Goal: Task Accomplishment & Management: Complete application form

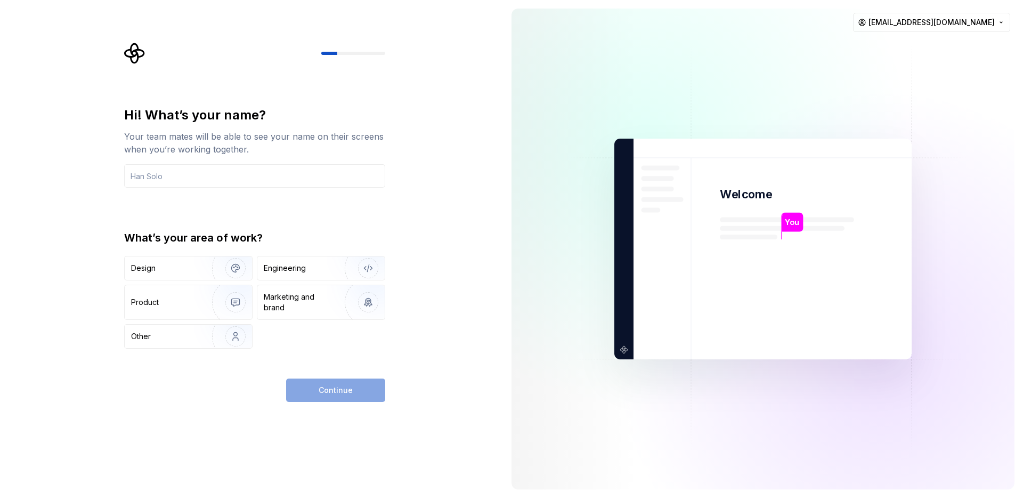
click at [251, 131] on div "Your team mates will be able to see your name on their screens when you’re work…" at bounding box center [254, 143] width 261 height 26
click at [230, 178] on input "text" at bounding box center [254, 175] width 261 height 23
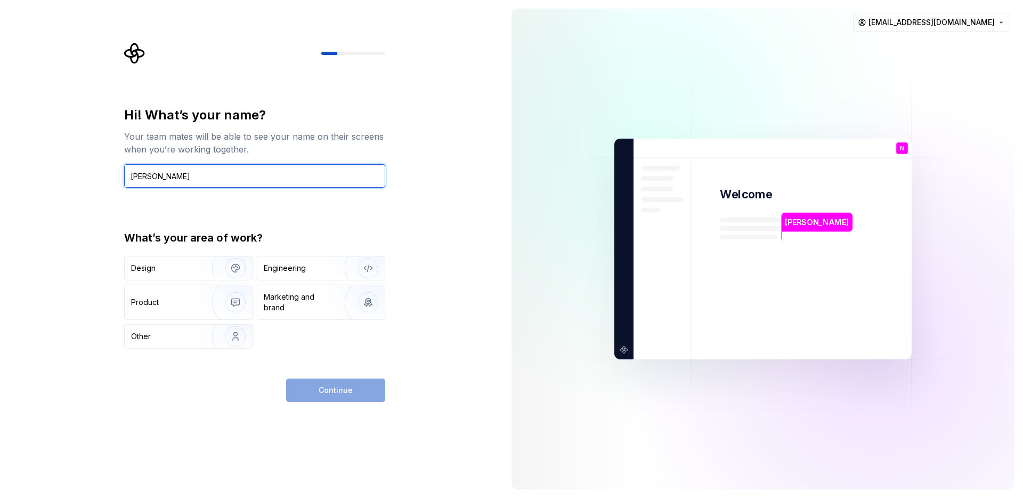
type input "[PERSON_NAME]"
drag, startPoint x: 199, startPoint y: 133, endPoint x: 208, endPoint y: 122, distance: 14.4
click at [199, 134] on div "Your team mates will be able to see your name on their screens when you’re work…" at bounding box center [254, 143] width 261 height 26
click at [210, 119] on div "Hi! What’s your name?" at bounding box center [254, 115] width 261 height 17
click at [181, 237] on div "What’s your area of work?" at bounding box center [254, 237] width 261 height 15
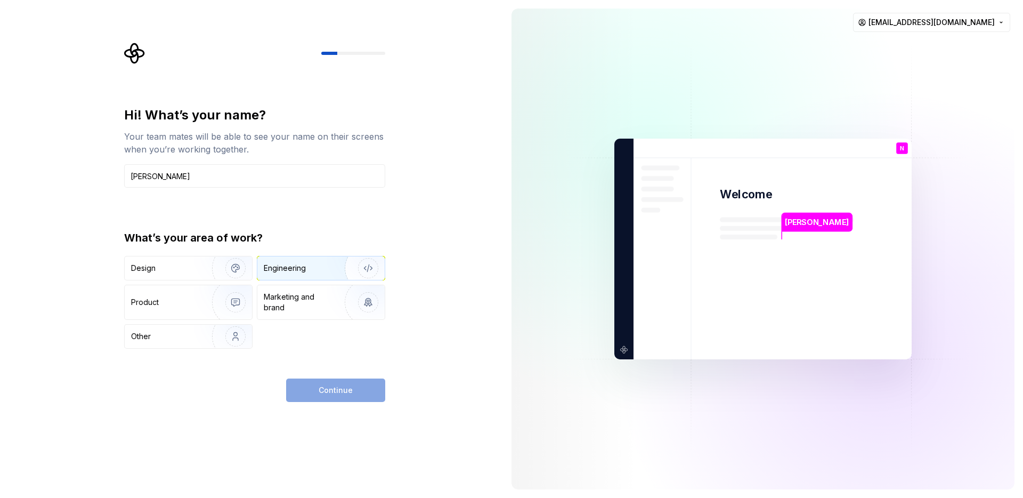
click at [301, 270] on div "Engineering" at bounding box center [285, 268] width 42 height 11
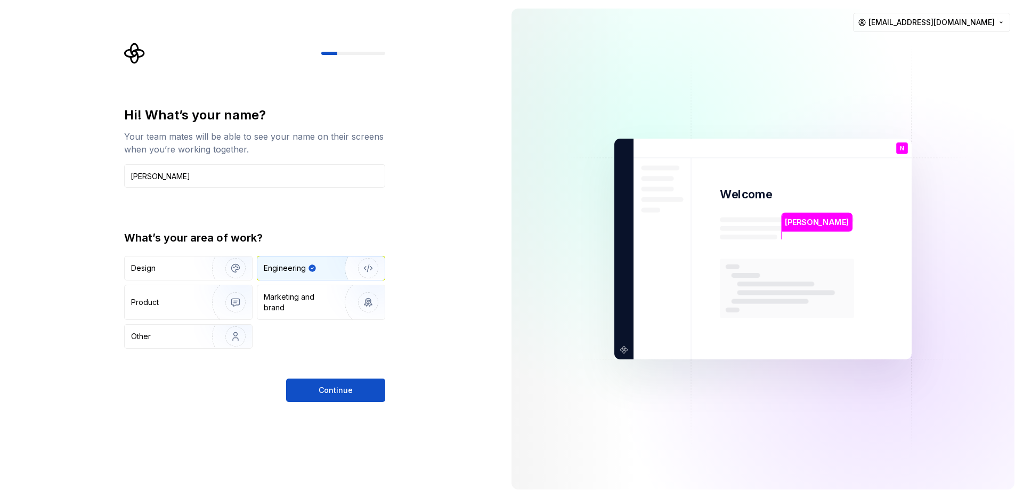
click at [276, 229] on div "Hi! What’s your name? Your team mates will be able to see your name on their sc…" at bounding box center [254, 228] width 261 height 242
click at [208, 236] on div "What’s your area of work?" at bounding box center [254, 237] width 261 height 15
click at [338, 382] on button "Continue" at bounding box center [335, 389] width 99 height 23
click at [231, 115] on div "Hi! What’s your name?" at bounding box center [254, 115] width 261 height 17
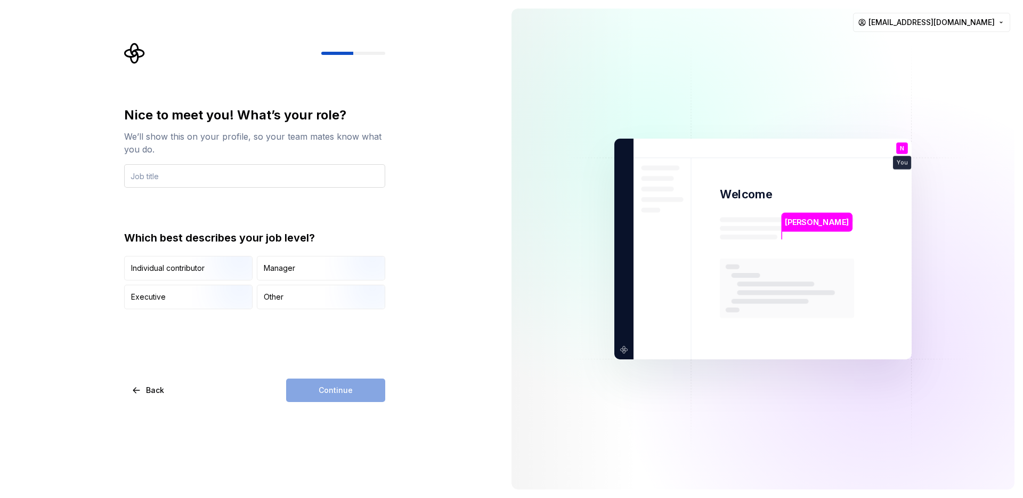
click at [190, 178] on input "text" at bounding box center [254, 175] width 261 height 23
type input "T"
type input "Frontend tech lead"
click at [232, 227] on div "Nice to meet you! What’s your role? We’ll show this on your profile, so your te…" at bounding box center [254, 208] width 261 height 202
click at [234, 237] on div "Which best describes your job level?" at bounding box center [254, 237] width 261 height 15
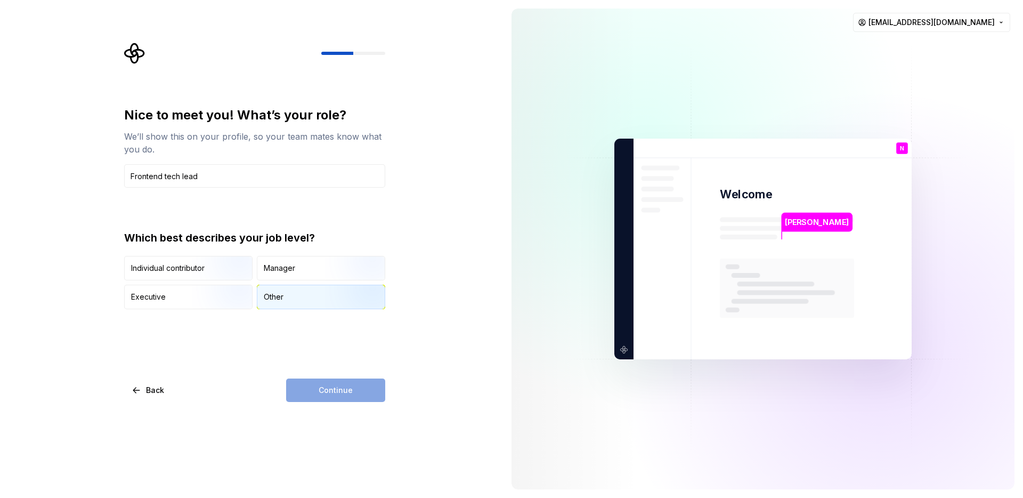
click at [285, 299] on div "Other" at bounding box center [320, 296] width 127 height 23
click at [254, 240] on div "Which best describes your job level?" at bounding box center [254, 237] width 261 height 15
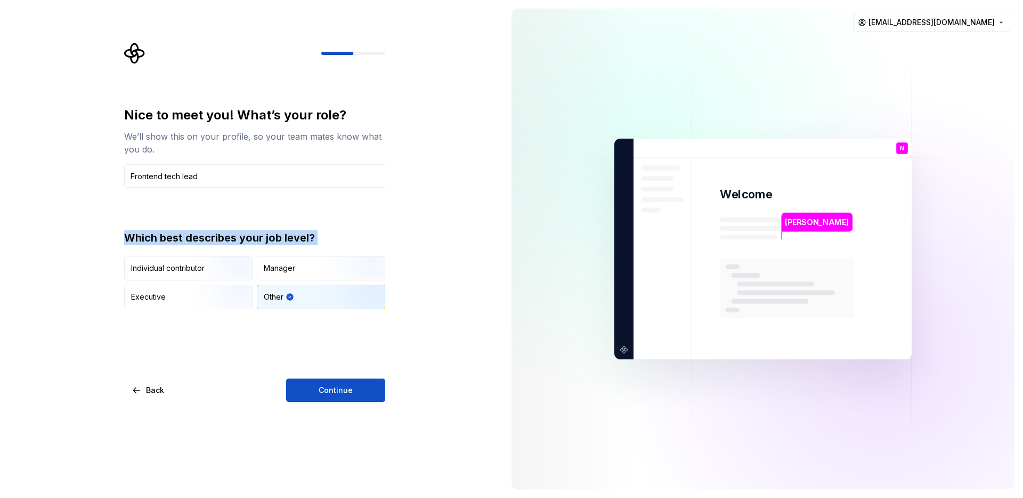
click at [254, 240] on div "Which best describes your job level?" at bounding box center [254, 237] width 261 height 15
click at [235, 241] on div "Which best describes your job level?" at bounding box center [254, 237] width 261 height 15
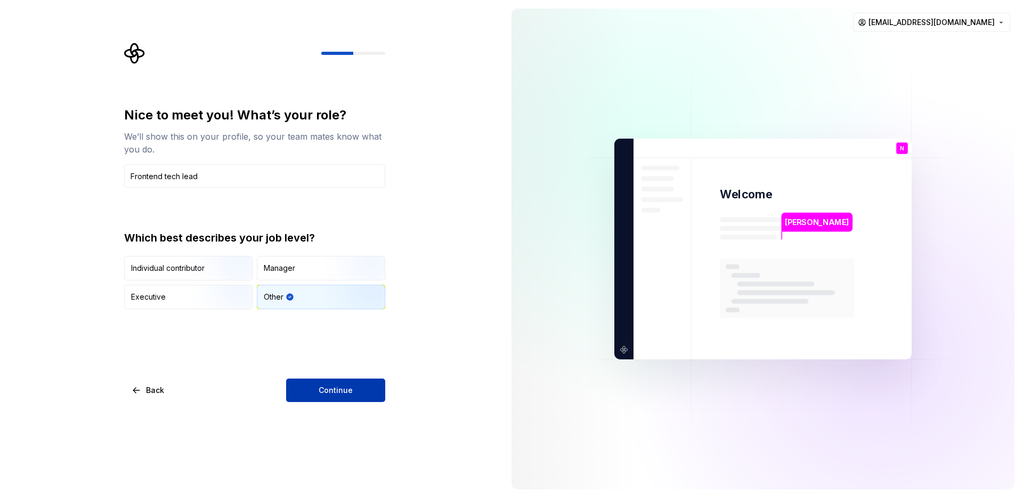
click at [341, 379] on button "Continue" at bounding box center [335, 389] width 99 height 23
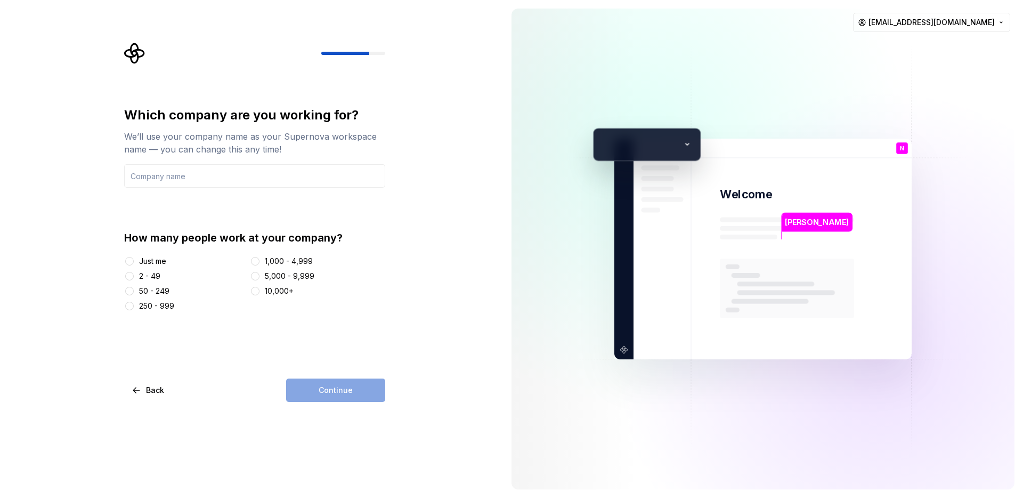
click at [235, 157] on div "Which company are you working for? We’ll use your company name as your Supernov…" at bounding box center [254, 147] width 261 height 81
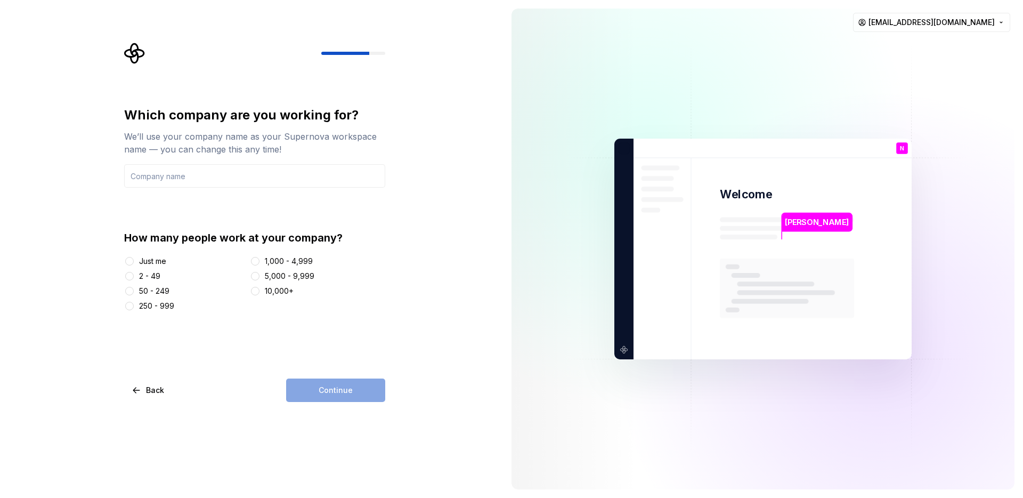
click at [213, 142] on div "We’ll use your company name as your Supernova workspace name — you can change t…" at bounding box center [254, 143] width 261 height 26
click at [212, 178] on input "text" at bounding box center [254, 175] width 261 height 23
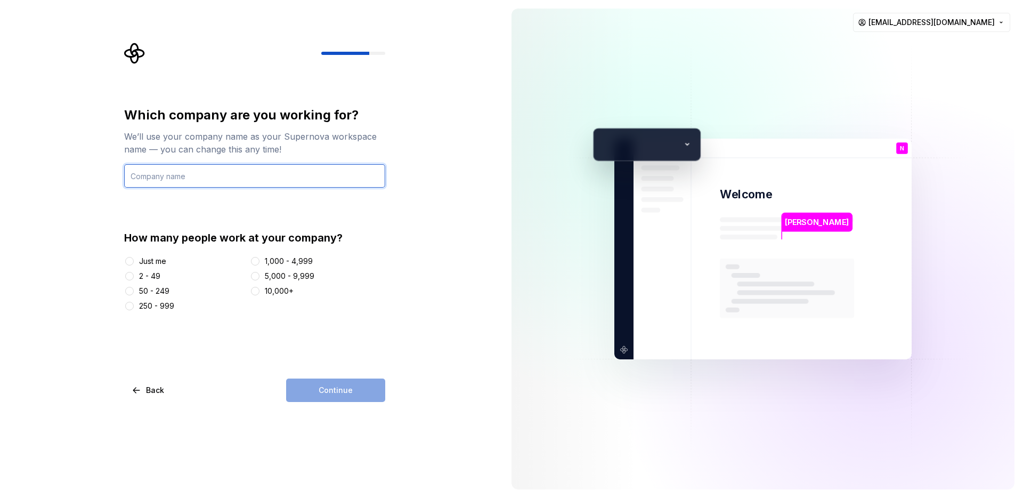
type input "r"
type input "t"
type input "ResidentHome"
click at [247, 231] on div "How many people work at your company?" at bounding box center [254, 237] width 261 height 15
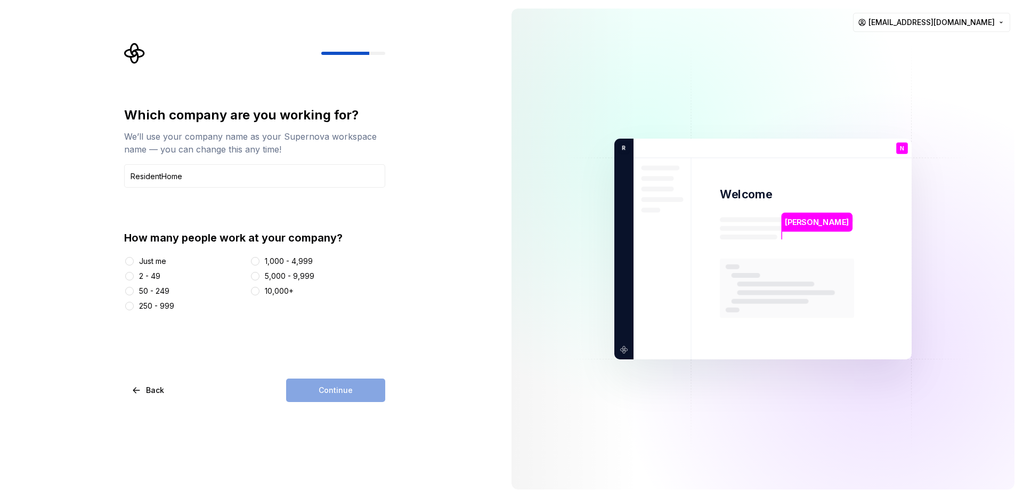
click at [173, 307] on div "250 - 999" at bounding box center [156, 305] width 35 height 11
click at [134, 307] on button "250 - 999" at bounding box center [129, 305] width 9 height 9
click at [223, 335] on div "Which company are you working for? We’ll use your company name as your Supernov…" at bounding box center [254, 254] width 261 height 295
click at [328, 388] on span "Continue" at bounding box center [336, 390] width 34 height 11
click at [306, 118] on div "Which company are you working for?" at bounding box center [254, 115] width 261 height 17
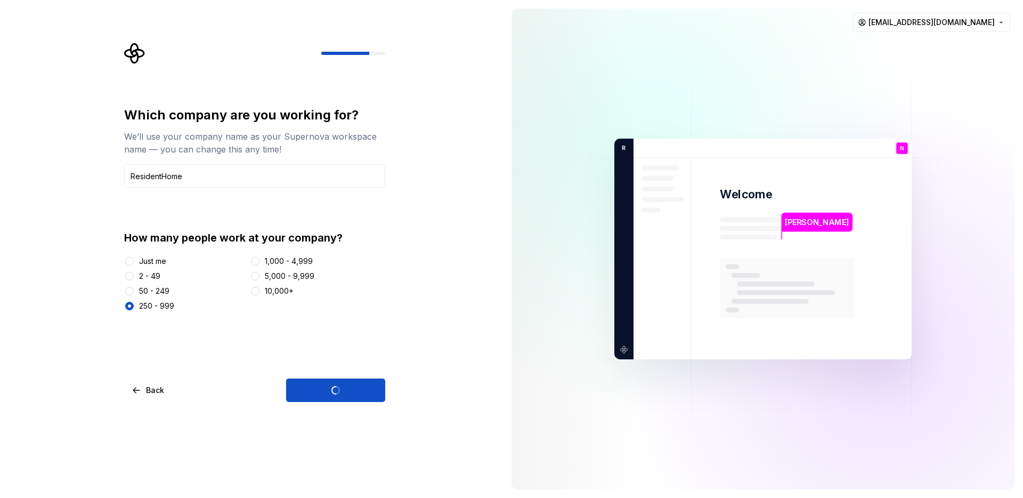
click at [309, 132] on div "We’ll use your company name as your Supernova workspace name — you can change t…" at bounding box center [254, 143] width 261 height 26
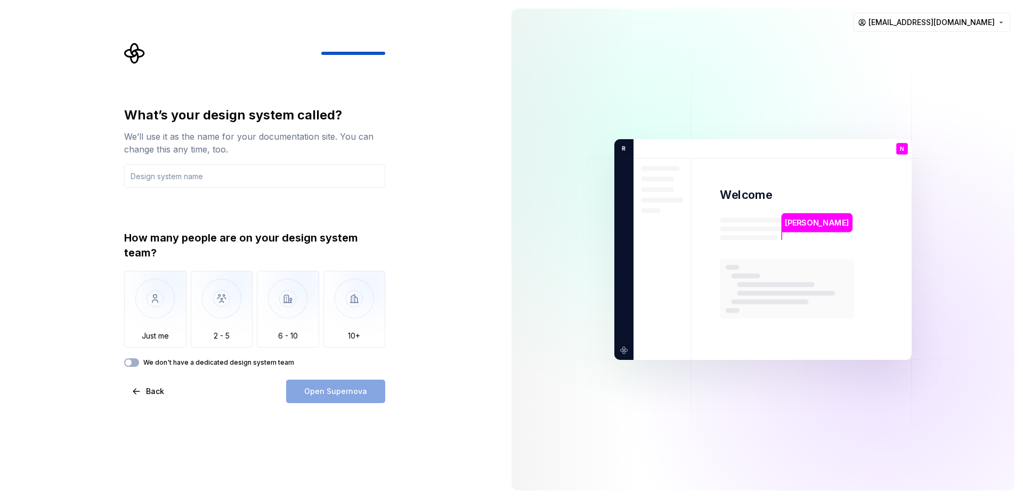
click at [260, 119] on div "What’s your design system called?" at bounding box center [254, 115] width 261 height 17
click at [260, 139] on div "We’ll use it as the name for your documentation site. You can change this any t…" at bounding box center [254, 143] width 261 height 26
click at [267, 123] on div "What’s your design system called?" at bounding box center [254, 115] width 261 height 17
click at [205, 137] on div "We’ll use it as the name for your documentation site. You can change this any t…" at bounding box center [254, 143] width 261 height 26
click at [216, 120] on div "What’s your design system called?" at bounding box center [254, 115] width 261 height 17
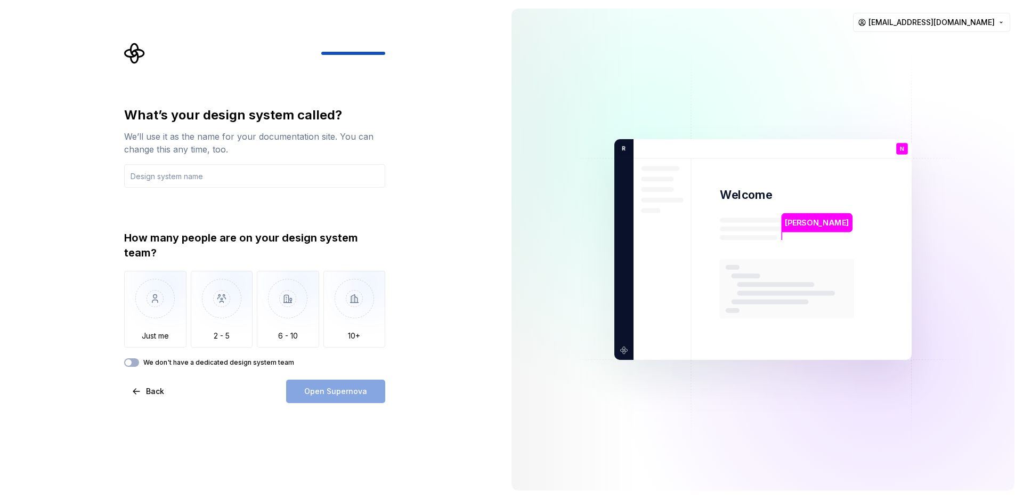
click at [224, 130] on div "We’ll use it as the name for your documentation site. You can change this any t…" at bounding box center [254, 143] width 261 height 26
click at [227, 113] on div "What’s your design system called?" at bounding box center [254, 115] width 261 height 17
click at [217, 134] on div "We’ll use it as the name for your documentation site. You can change this any t…" at bounding box center [254, 143] width 261 height 26
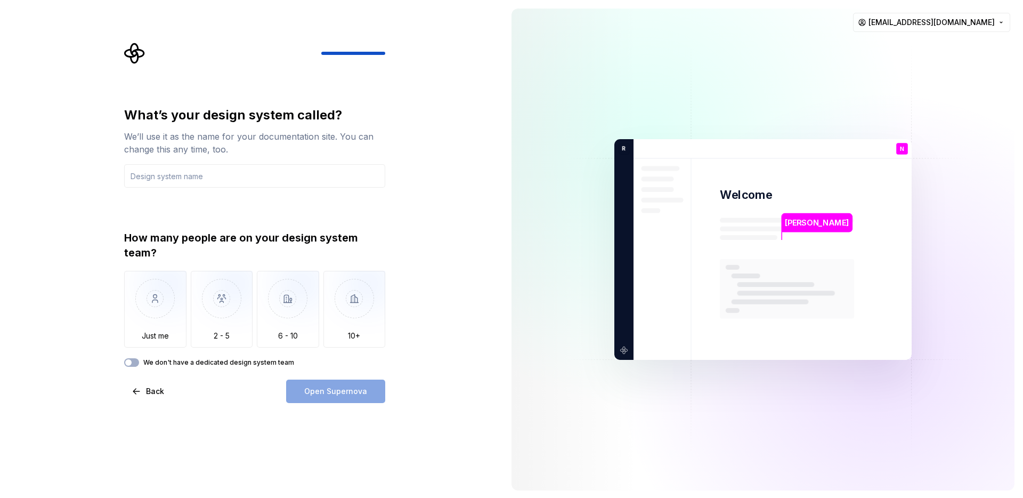
click at [212, 117] on div "What’s your design system called?" at bounding box center [254, 115] width 261 height 17
click at [218, 134] on div "We’ll use it as the name for your documentation site. You can change this any t…" at bounding box center [254, 143] width 261 height 26
click at [225, 113] on div "What’s your design system called?" at bounding box center [254, 115] width 261 height 17
click at [222, 131] on div "We’ll use it as the name for your documentation site. You can change this any t…" at bounding box center [254, 143] width 261 height 26
click at [227, 118] on div "What’s your design system called?" at bounding box center [254, 115] width 261 height 17
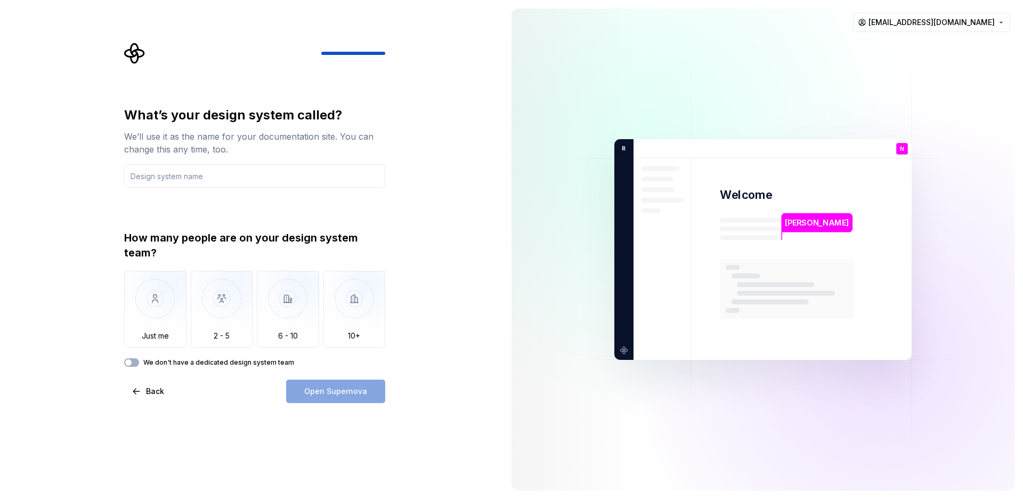
click at [218, 139] on div "We’ll use it as the name for your documentation site. You can change this any t…" at bounding box center [254, 143] width 261 height 26
drag, startPoint x: 216, startPoint y: 124, endPoint x: 217, endPoint y: 138, distance: 14.9
click at [216, 124] on div "What’s your design system called? We’ll use it as the name for your documentati…" at bounding box center [254, 131] width 261 height 49
click at [219, 133] on div "We’ll use it as the name for your documentation site. You can change this any t…" at bounding box center [254, 143] width 261 height 26
drag, startPoint x: 230, startPoint y: 111, endPoint x: 229, endPoint y: 118, distance: 7.1
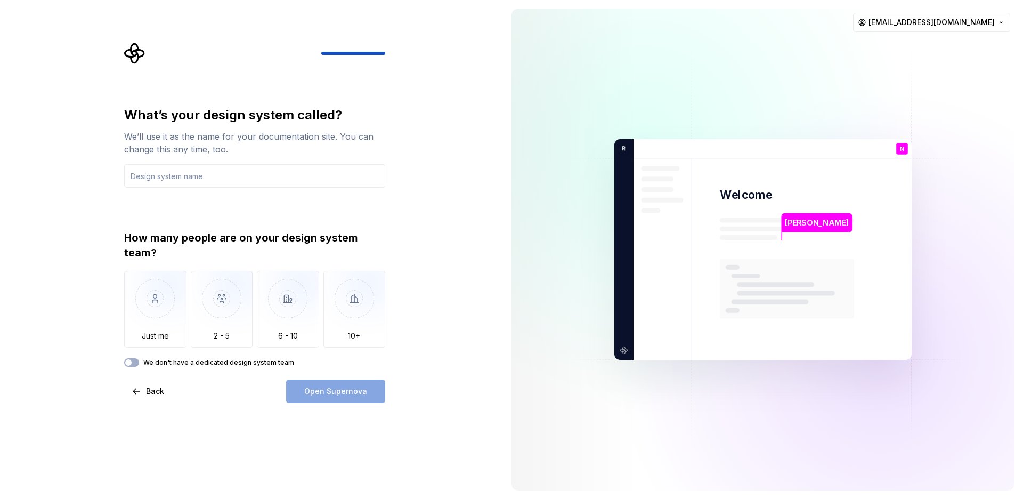
click at [230, 111] on div "What’s your design system called?" at bounding box center [254, 115] width 261 height 17
click at [223, 133] on div "We’ll use it as the name for your documentation site. You can change this any t…" at bounding box center [254, 143] width 261 height 26
click at [215, 155] on div "We’ll use it as the name for your documentation site. You can change this any t…" at bounding box center [254, 143] width 261 height 26
click at [211, 169] on input "text" at bounding box center [254, 175] width 261 height 23
type input "I"
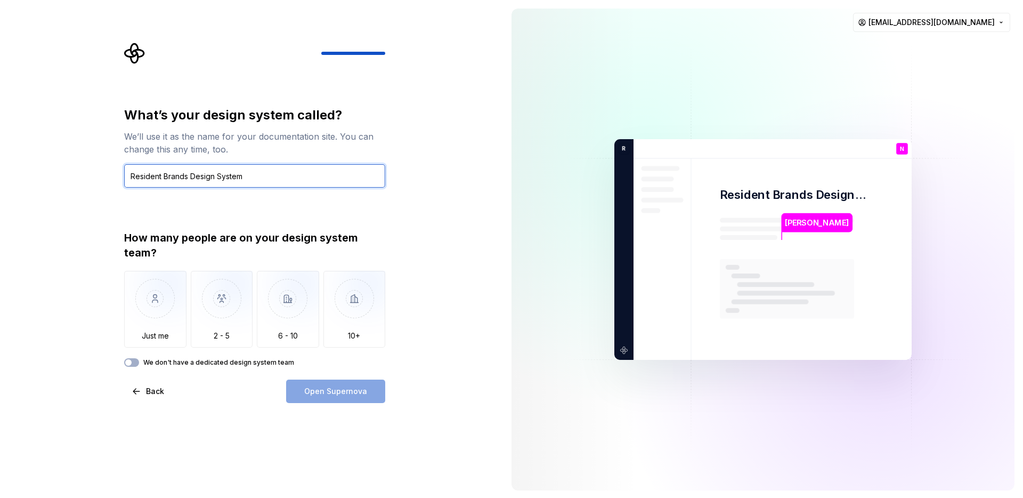
type input "Resident Brands Design System"
click at [225, 228] on div "What’s your design system called? We’ll use it as the name for your documentati…" at bounding box center [254, 237] width 261 height 260
click at [207, 231] on div "How many people are on your design system team?" at bounding box center [254, 245] width 261 height 30
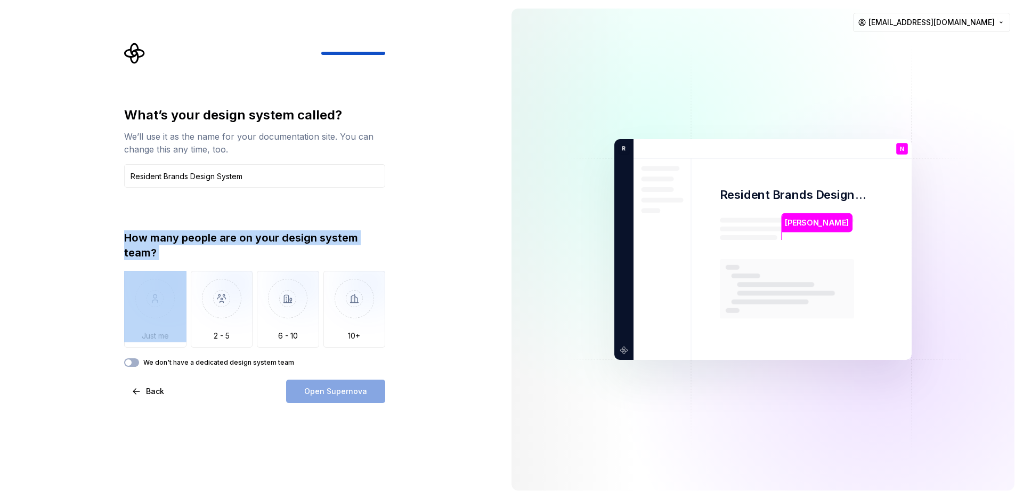
click at [207, 231] on div "How many people are on your design system team?" at bounding box center [254, 245] width 261 height 30
click at [193, 230] on div "How many people are on your design system team?" at bounding box center [254, 245] width 261 height 30
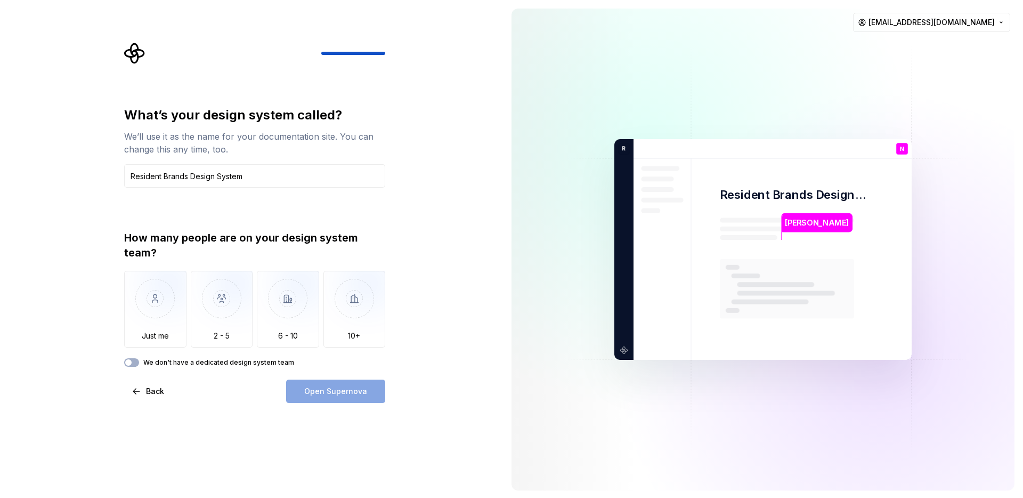
click at [209, 159] on div "What’s your design system called? We’ll use it as the name for your documentati…" at bounding box center [254, 147] width 261 height 81
click at [208, 146] on div "We’ll use it as the name for your documentation site. You can change this any t…" at bounding box center [254, 143] width 261 height 26
click at [198, 144] on div "We’ll use it as the name for your documentation site. You can change this any t…" at bounding box center [254, 143] width 261 height 26
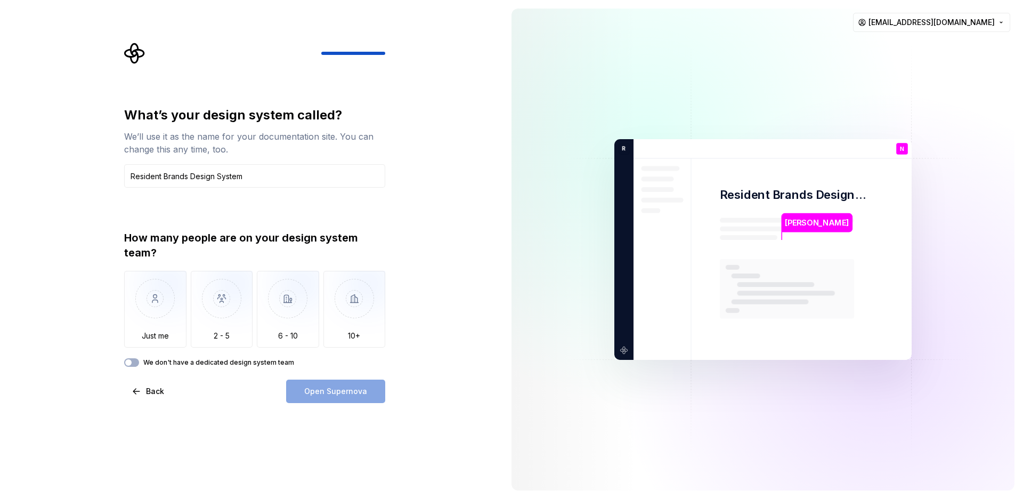
click at [208, 112] on div "What’s your design system called?" at bounding box center [254, 115] width 261 height 17
click at [213, 112] on div "What’s your design system called?" at bounding box center [254, 115] width 261 height 17
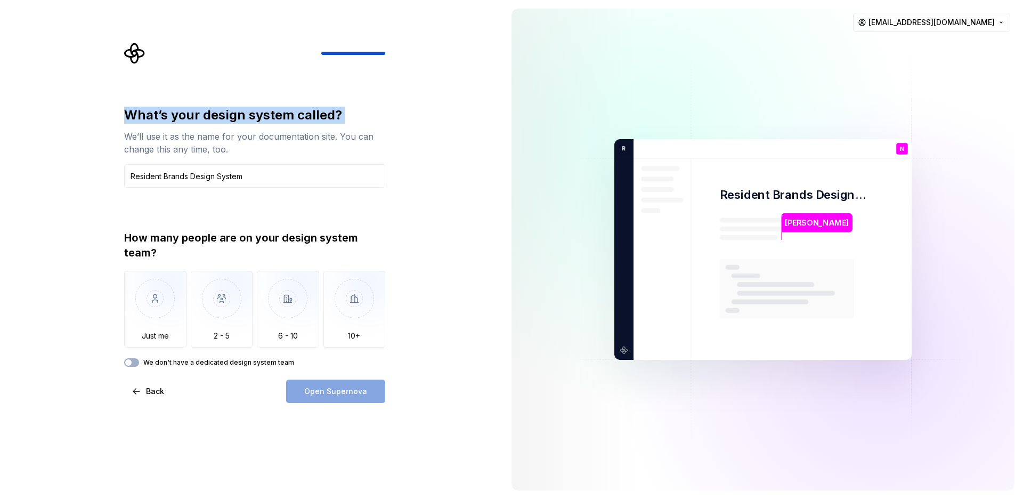
click at [202, 113] on div "What’s your design system called?" at bounding box center [254, 115] width 261 height 17
click at [356, 54] on div at bounding box center [385, 53] width 128 height 3
click at [940, 52] on img at bounding box center [762, 249] width 431 height 503
click at [306, 102] on div "What’s your design system called? We’ll use it as the name for your documentati…" at bounding box center [258, 223] width 280 height 360
click at [306, 111] on div "What’s your design system called?" at bounding box center [254, 115] width 261 height 17
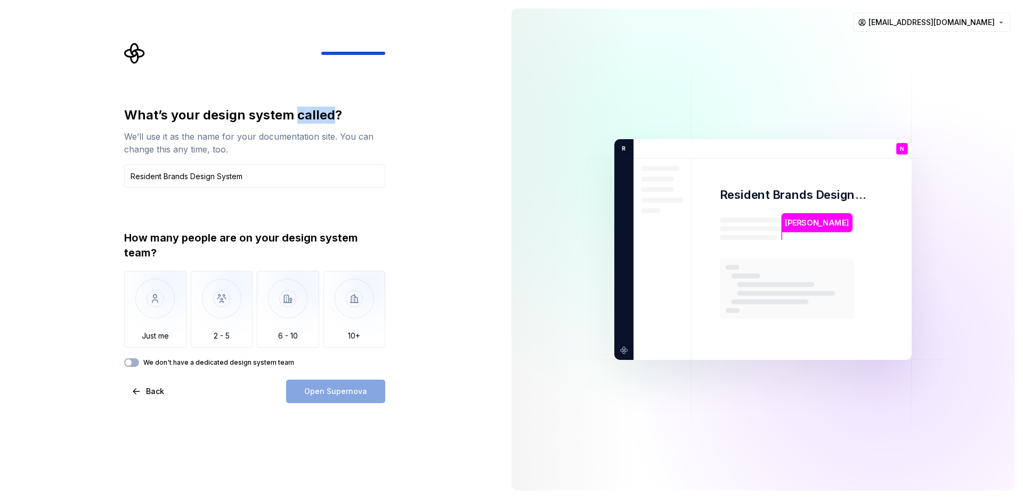
click at [306, 111] on div "What’s your design system called?" at bounding box center [254, 115] width 261 height 17
click at [275, 112] on div "What’s your design system called?" at bounding box center [254, 115] width 261 height 17
click at [279, 140] on div "We’ll use it as the name for your documentation site. You can change this any t…" at bounding box center [254, 143] width 261 height 26
click at [248, 229] on div "What’s your design system called? We’ll use it as the name for your documentati…" at bounding box center [254, 237] width 261 height 260
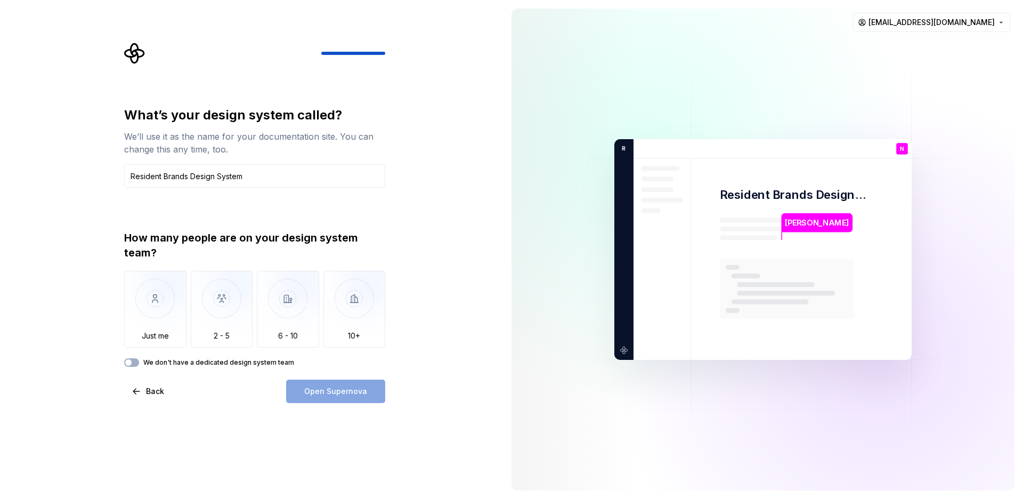
click at [241, 243] on div "How many people are on your design system team?" at bounding box center [254, 245] width 261 height 30
click at [217, 243] on div "How many people are on your design system team?" at bounding box center [254, 245] width 261 height 30
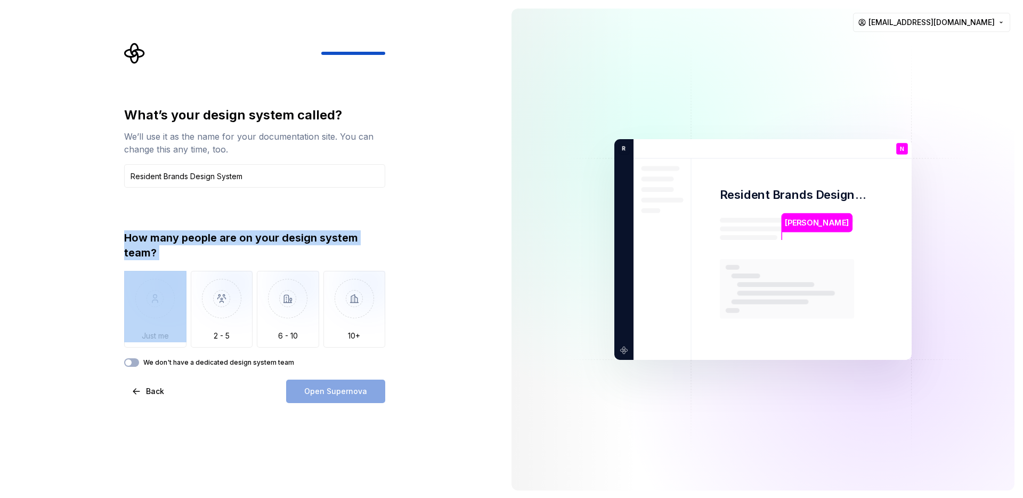
click at [217, 243] on div "How many people are on your design system team?" at bounding box center [254, 245] width 261 height 30
click at [191, 243] on div "How many people are on your design system team?" at bounding box center [254, 245] width 261 height 30
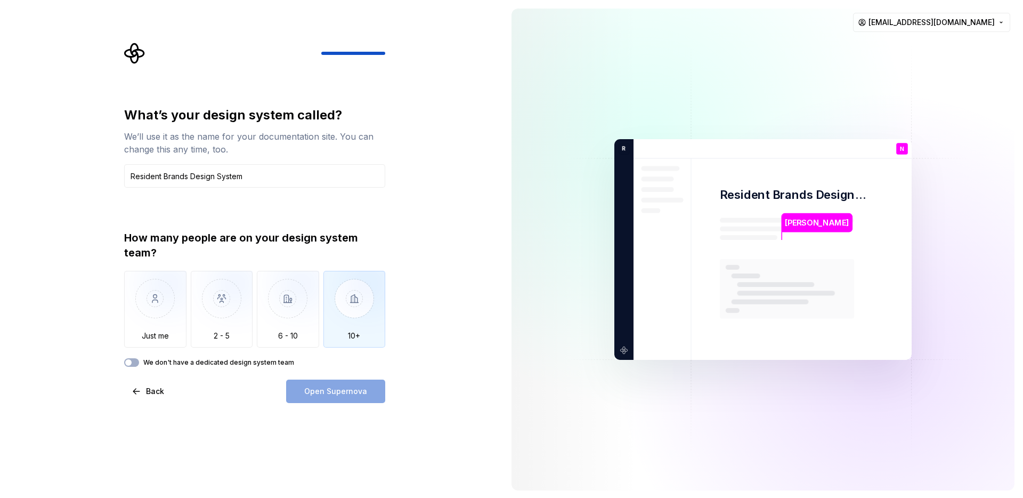
click at [352, 308] on img "button" at bounding box center [354, 306] width 62 height 71
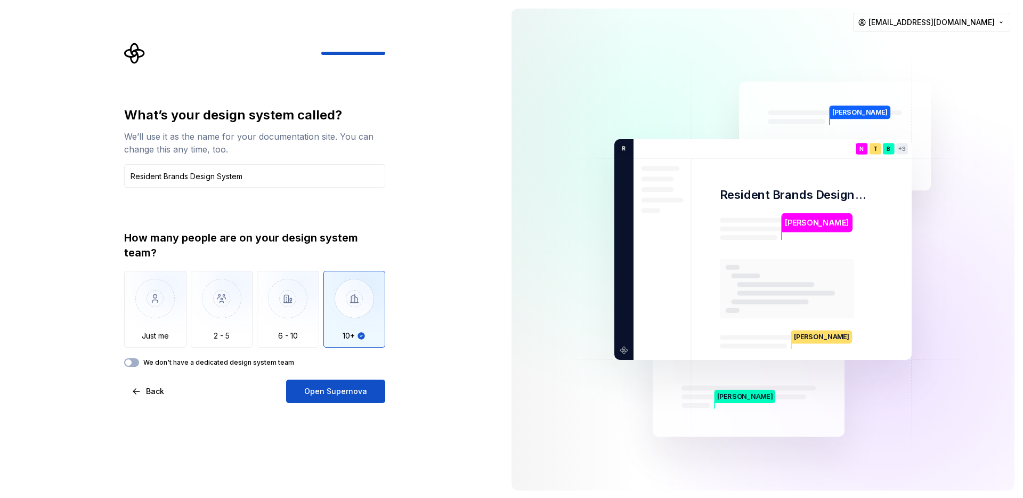
click at [233, 368] on div "What’s your design system called? We’ll use it as the name for your documentati…" at bounding box center [254, 255] width 261 height 296
click at [218, 365] on label "We don't have a dedicated design system team" at bounding box center [218, 362] width 151 height 9
click at [139, 365] on button "We don't have a dedicated design system team" at bounding box center [131, 362] width 15 height 9
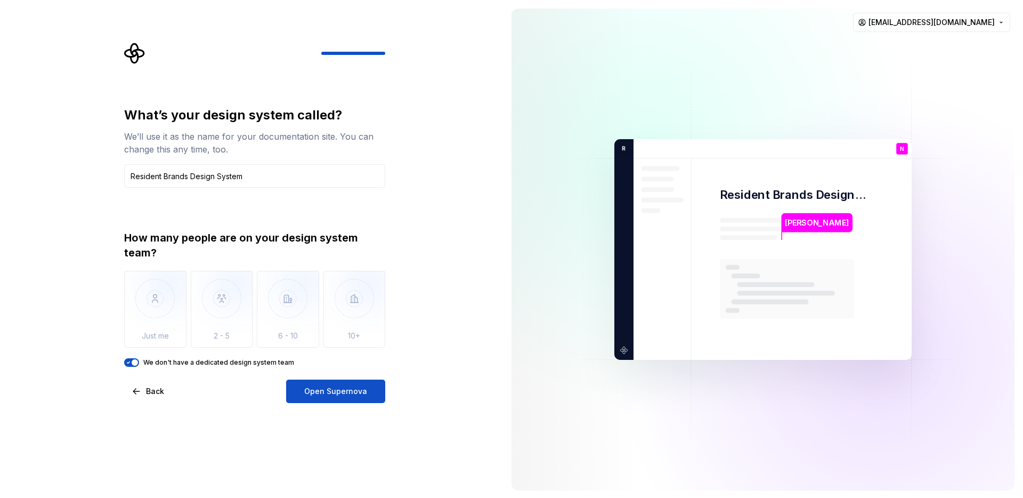
click at [304, 233] on div "How many people are on your design system team?" at bounding box center [254, 245] width 261 height 30
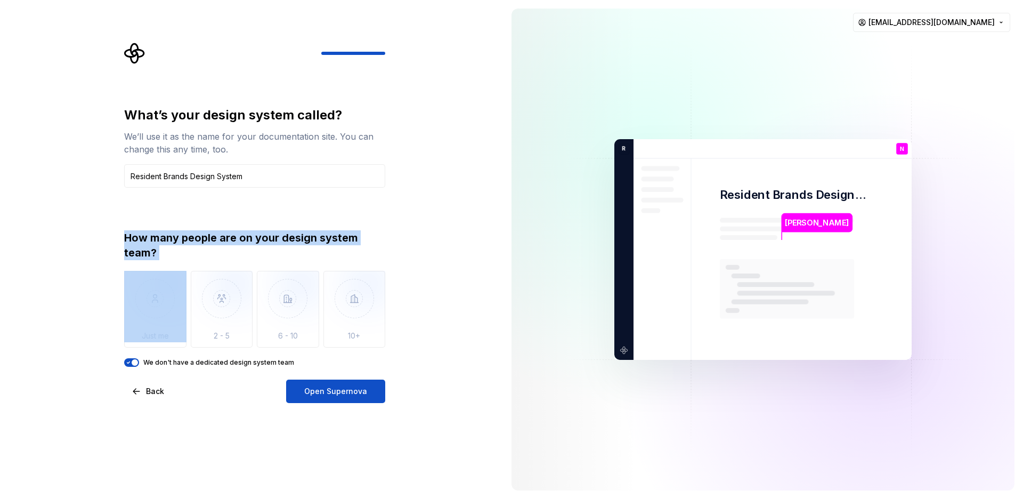
click at [304, 233] on div "How many people are on your design system team?" at bounding box center [254, 245] width 261 height 30
click at [288, 234] on div "How many people are on your design system team?" at bounding box center [254, 245] width 261 height 30
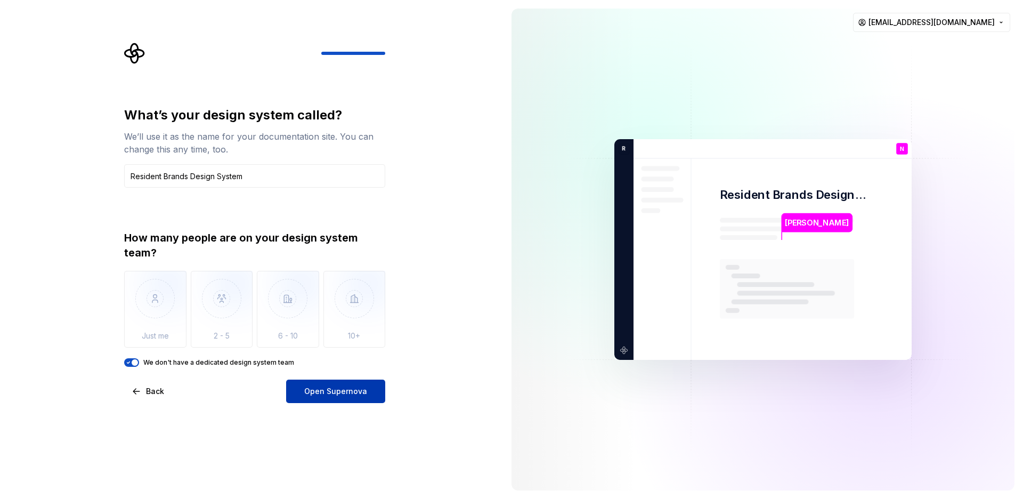
click at [357, 386] on span "Open Supernova" at bounding box center [335, 391] width 63 height 11
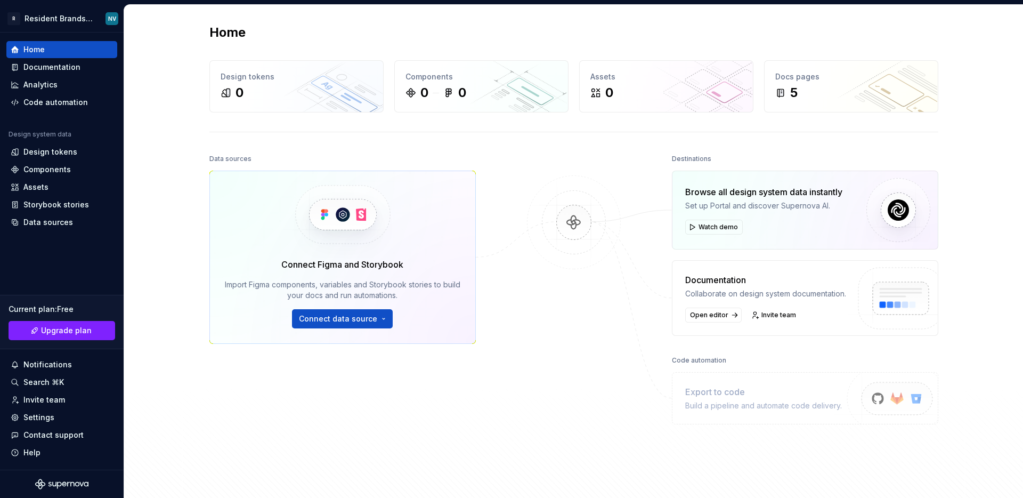
click at [352, 265] on div "Connect Figma and Storybook" at bounding box center [342, 264] width 122 height 13
click at [348, 325] on button "Connect data source" at bounding box center [342, 318] width 101 height 19
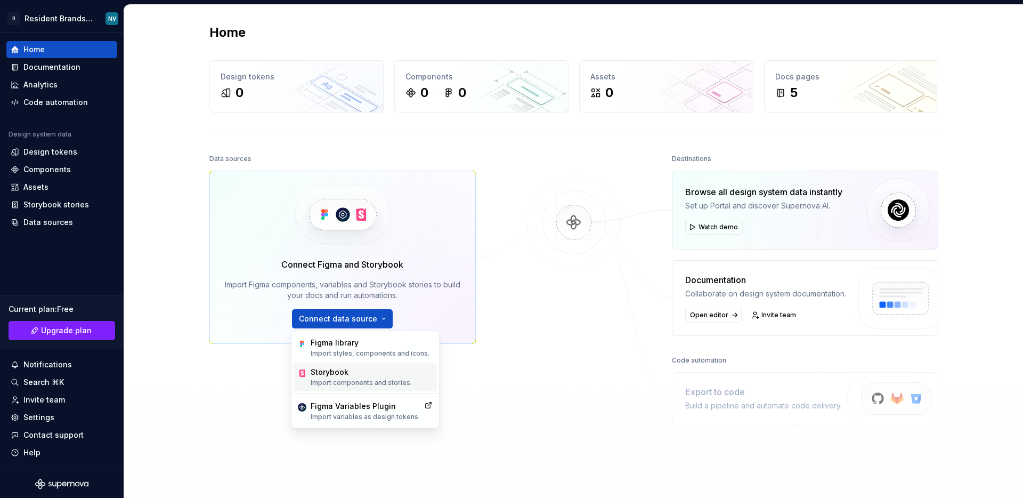
click at [353, 373] on div "Storybook" at bounding box center [361, 371] width 101 height 11
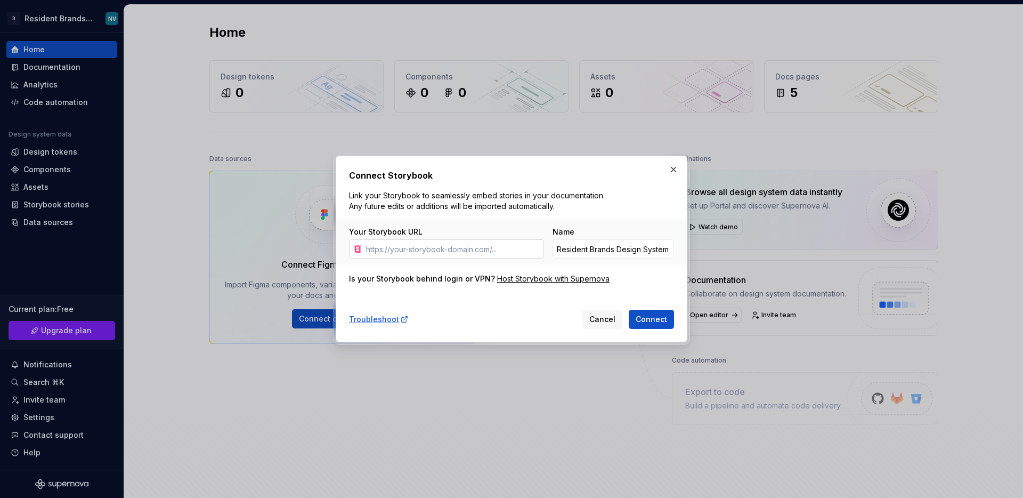
click at [417, 256] on input "Your Storybook URL" at bounding box center [453, 248] width 182 height 19
click at [622, 243] on input "Resident Brands Design System Storybook" at bounding box center [612, 248] width 121 height 19
click at [581, 231] on div "Name" at bounding box center [612, 231] width 121 height 11
click at [562, 231] on label "Name" at bounding box center [563, 231] width 22 height 11
click at [562, 239] on input "Resident Brands Design System Storybook" at bounding box center [612, 248] width 121 height 19
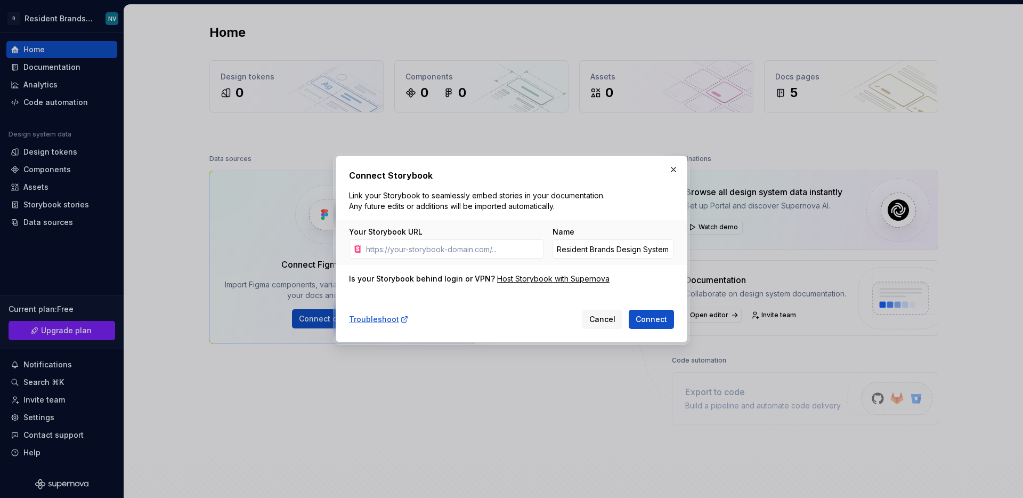
click at [501, 200] on p "Link your Storybook to seamlessly embed stories in your documentation. Any futu…" at bounding box center [479, 200] width 260 height 21
click at [395, 178] on h2 "Connect Storybook" at bounding box center [511, 175] width 325 height 13
click at [428, 242] on input "Your Storybook URL" at bounding box center [453, 248] width 182 height 19
click at [435, 274] on div "Is your Storybook behind login or VPN?" at bounding box center [422, 278] width 146 height 11
click at [431, 243] on input "Your Storybook URL" at bounding box center [453, 248] width 182 height 19
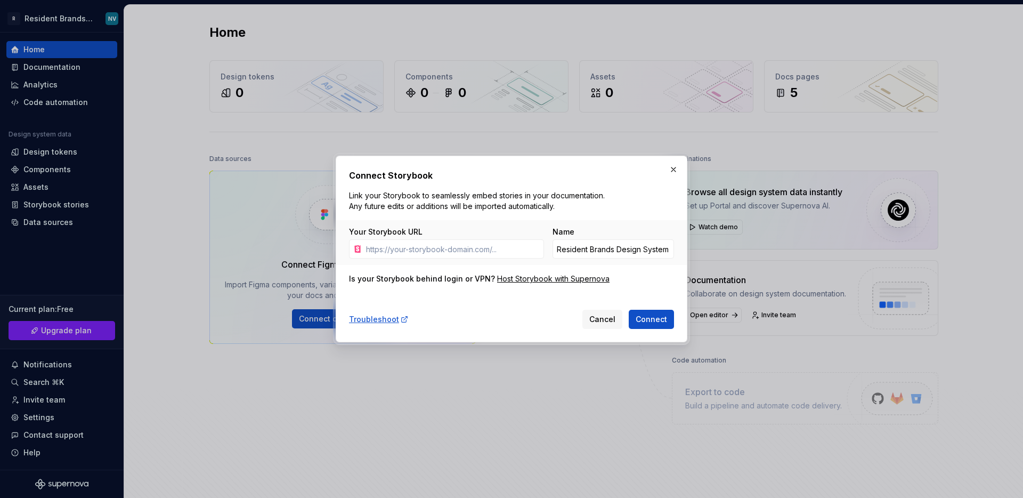
click at [424, 210] on p "Link your Storybook to seamlessly embed stories in your documentation. Any futu…" at bounding box center [479, 200] width 260 height 21
click at [422, 205] on p "Link your Storybook to seamlessly embed stories in your documentation. Any futu…" at bounding box center [479, 200] width 260 height 21
click at [419, 249] on input "Your Storybook URL" at bounding box center [453, 248] width 182 height 19
click at [417, 205] on p "Link your Storybook to seamlessly embed stories in your documentation. Any futu…" at bounding box center [479, 200] width 260 height 21
click at [422, 271] on div "Connect Storybook Link your Storybook to seamlessly embed stories in your docum…" at bounding box center [511, 249] width 325 height 160
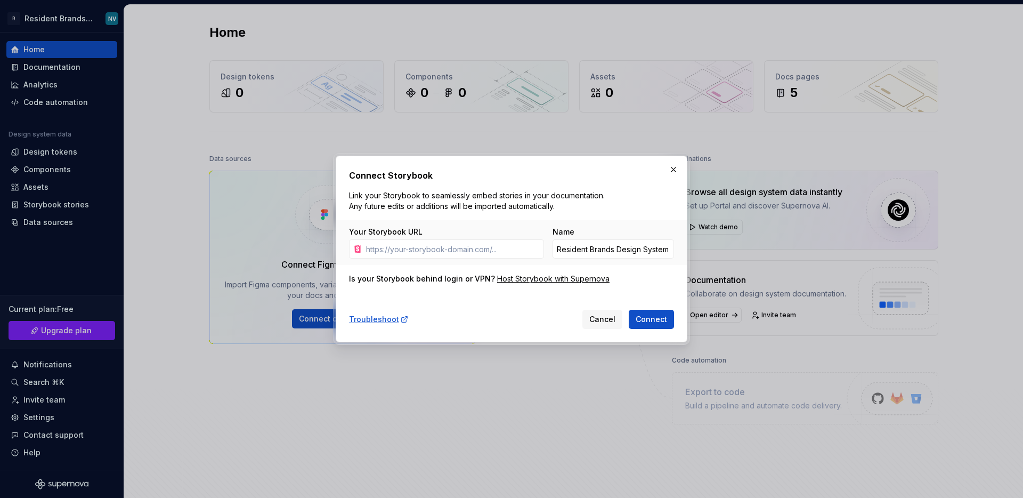
click at [420, 276] on div "Is your Storybook behind login or VPN?" at bounding box center [422, 278] width 146 height 11
click at [474, 277] on div "Is your Storybook behind login or VPN?" at bounding box center [422, 278] width 146 height 11
click at [410, 280] on div "Is your Storybook behind login or VPN?" at bounding box center [422, 278] width 146 height 11
click at [545, 175] on h2 "Connect Storybook" at bounding box center [511, 175] width 325 height 13
click at [609, 327] on button "Cancel" at bounding box center [602, 318] width 40 height 19
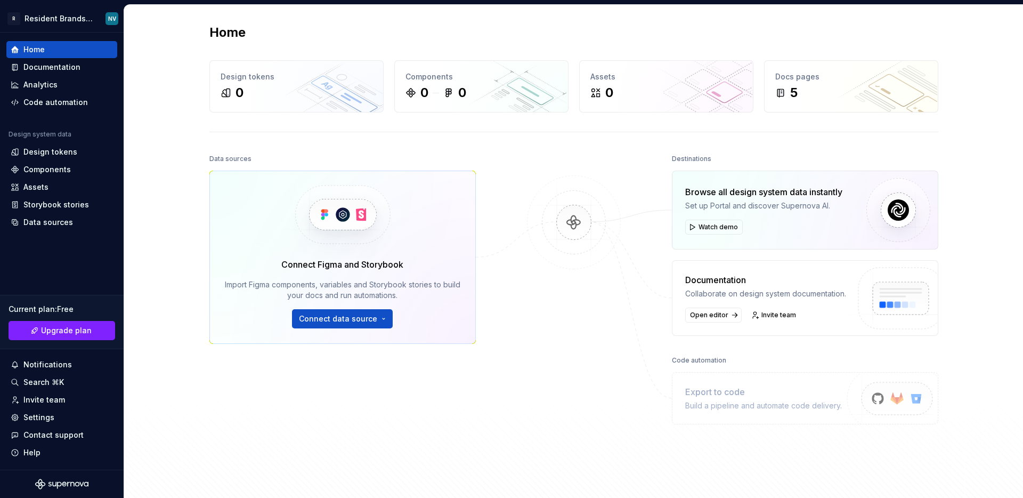
click at [734, 197] on div "Browse all design system data instantly" at bounding box center [763, 191] width 157 height 13
click at [710, 198] on div "Browse all design system data instantly" at bounding box center [763, 191] width 157 height 13
click at [719, 208] on div "Set up Portal and discover Supernova AI." at bounding box center [763, 205] width 157 height 11
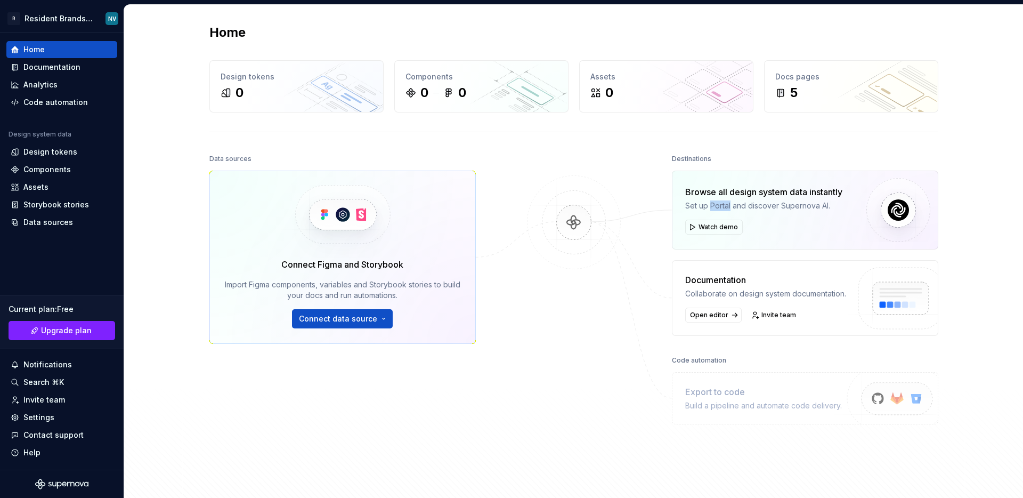
click at [719, 208] on div "Set up Portal and discover Supernova AI." at bounding box center [763, 205] width 157 height 11
click at [719, 193] on div "Browse all design system data instantly" at bounding box center [763, 191] width 157 height 13
click at [79, 68] on div "Documentation" at bounding box center [62, 67] width 102 height 11
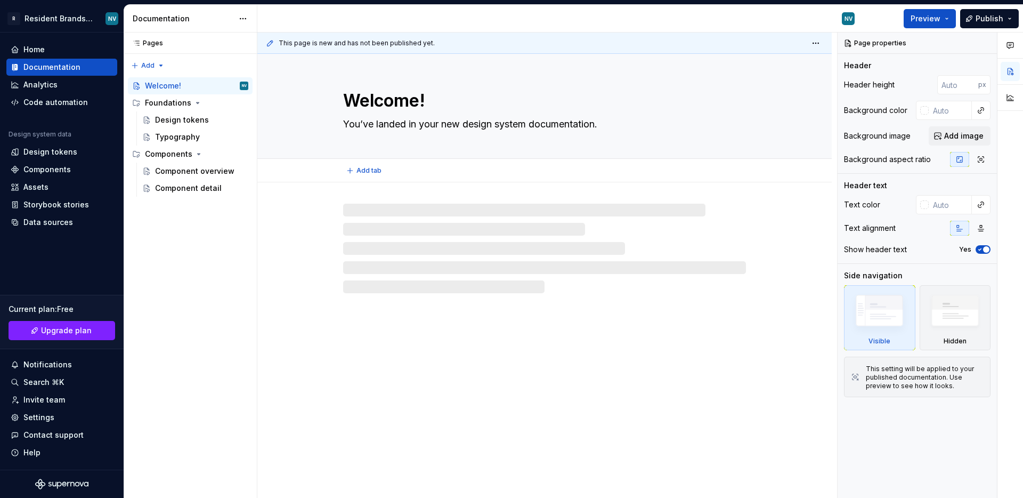
click at [395, 99] on textarea "Welcome!" at bounding box center [542, 101] width 403 height 26
click at [406, 124] on textarea "You’ve landed in your new design system documentation." at bounding box center [542, 124] width 403 height 17
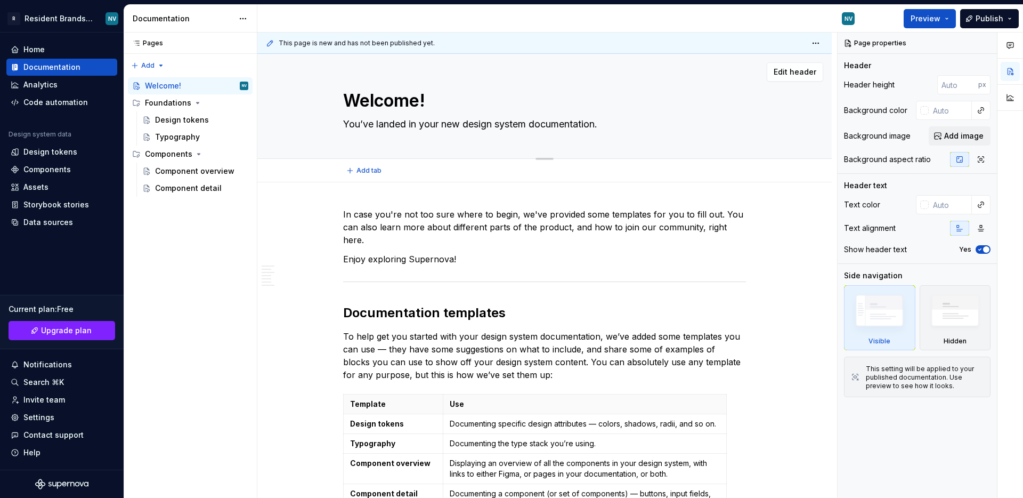
click at [406, 124] on textarea "You’ve landed in your new design system documentation." at bounding box center [542, 124] width 403 height 17
click at [380, 124] on textarea "You’ve landed in your new design system documentation." at bounding box center [542, 124] width 403 height 17
click at [203, 126] on div "Design tokens" at bounding box center [201, 119] width 93 height 15
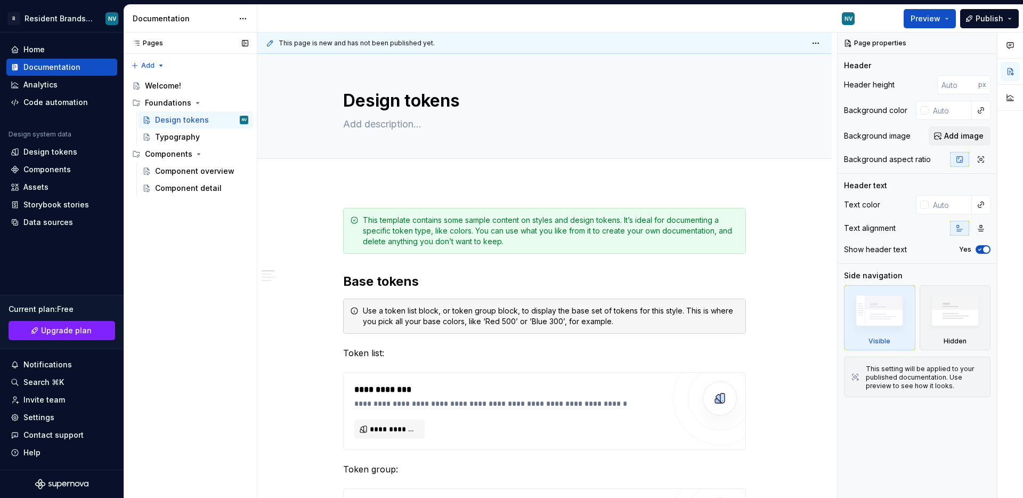
click at [201, 222] on div "Pages Pages Add Accessibility guide for tree Page tree. Navigate the tree with …" at bounding box center [190, 265] width 133 height 466
click at [420, 239] on div "This template contains some sample content on styles and design tokens. It’s id…" at bounding box center [551, 231] width 376 height 32
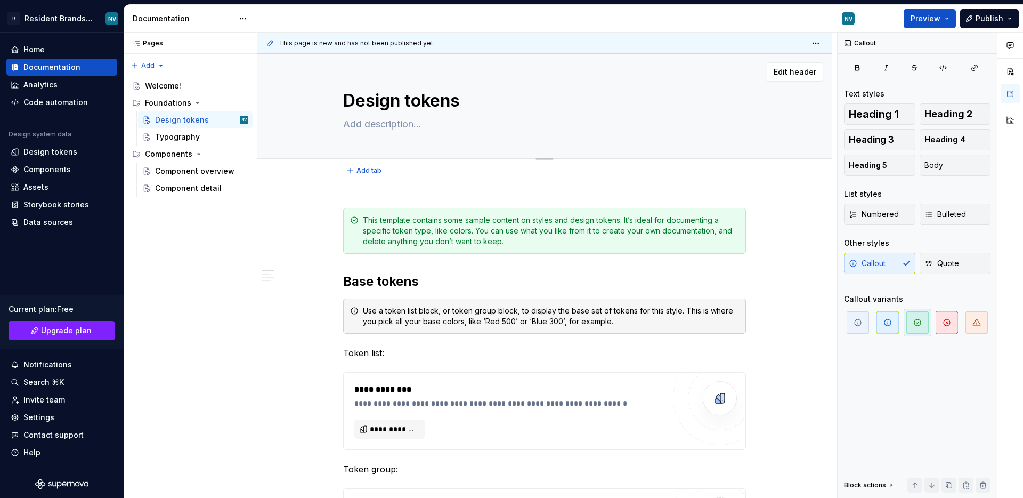
click at [379, 131] on textarea at bounding box center [542, 124] width 403 height 17
click at [384, 99] on textarea "Design tokens" at bounding box center [542, 101] width 403 height 26
click at [371, 159] on div "Add tab" at bounding box center [544, 170] width 574 height 23
click at [168, 140] on div "Typography" at bounding box center [177, 137] width 45 height 11
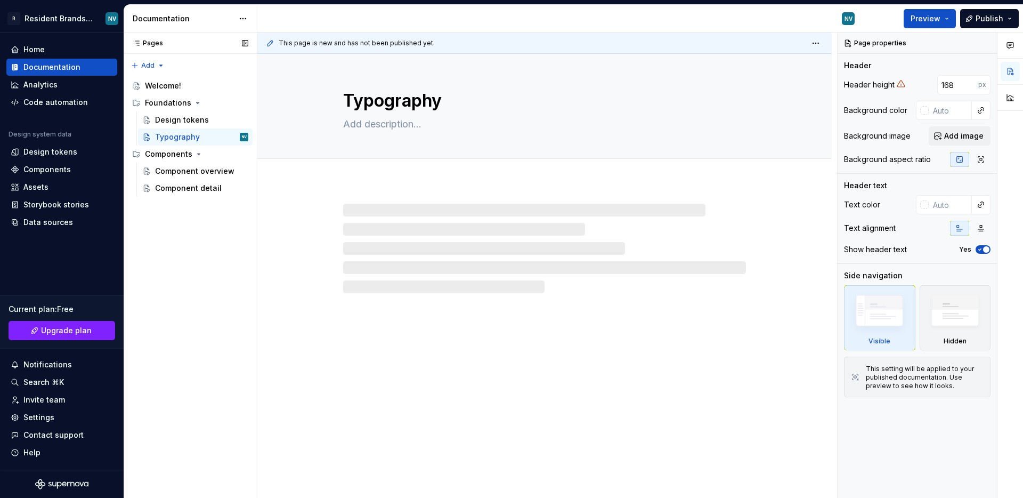
click at [206, 249] on div "Pages Pages Add Accessibility guide for tree Page tree. Navigate the tree with …" at bounding box center [190, 265] width 133 height 466
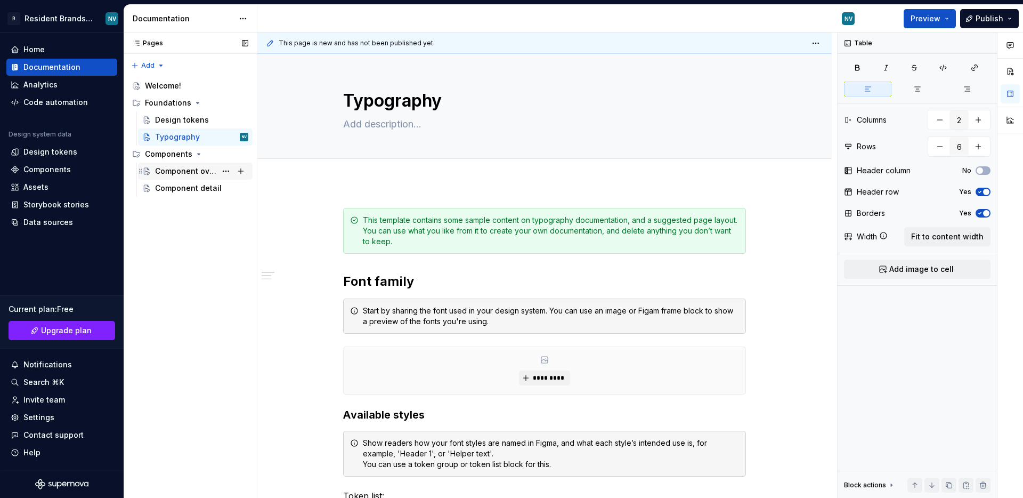
click at [185, 169] on div "Component overview" at bounding box center [185, 171] width 61 height 11
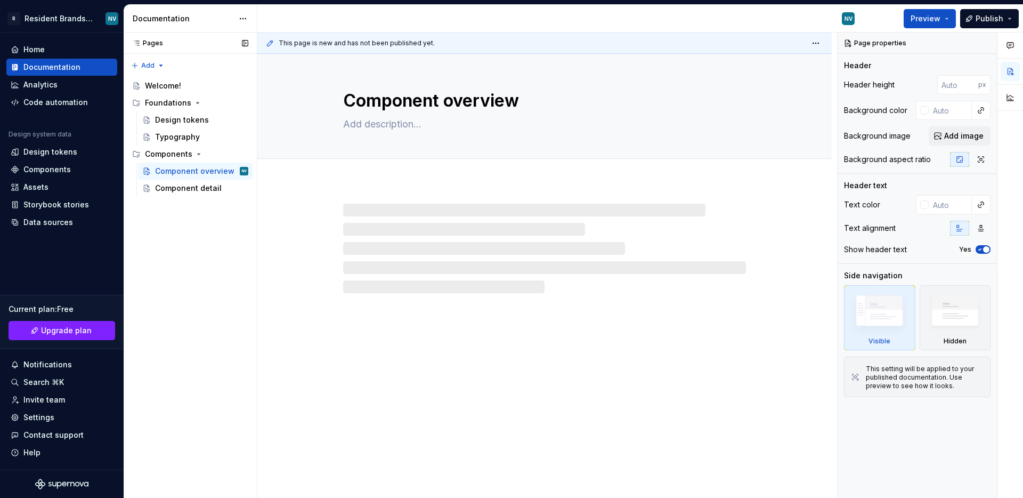
click at [164, 224] on div "Pages Pages Add Accessibility guide for tree Page tree. Navigate the tree with …" at bounding box center [190, 265] width 133 height 466
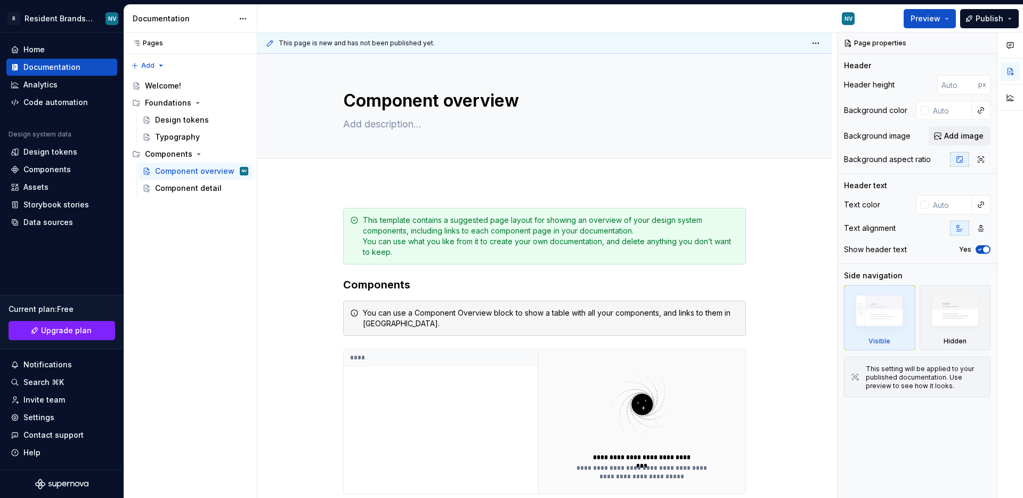
click at [507, 20] on div "NV" at bounding box center [560, 19] width 606 height 28
click at [61, 233] on div "Home Documentation Analytics Code automation Design system data Design tokens C…" at bounding box center [62, 250] width 124 height 437
click at [56, 229] on div "Data sources" at bounding box center [61, 222] width 111 height 17
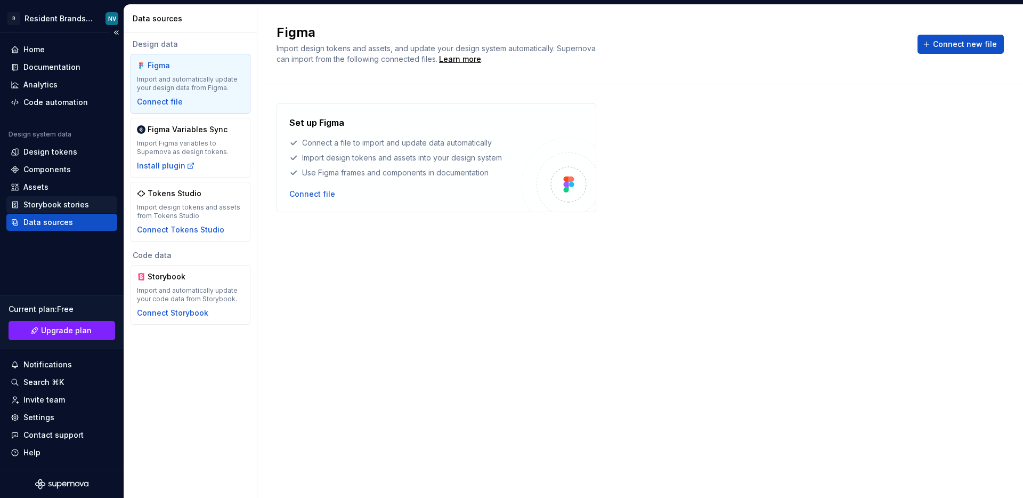
click at [42, 202] on div "Storybook stories" at bounding box center [56, 204] width 66 height 11
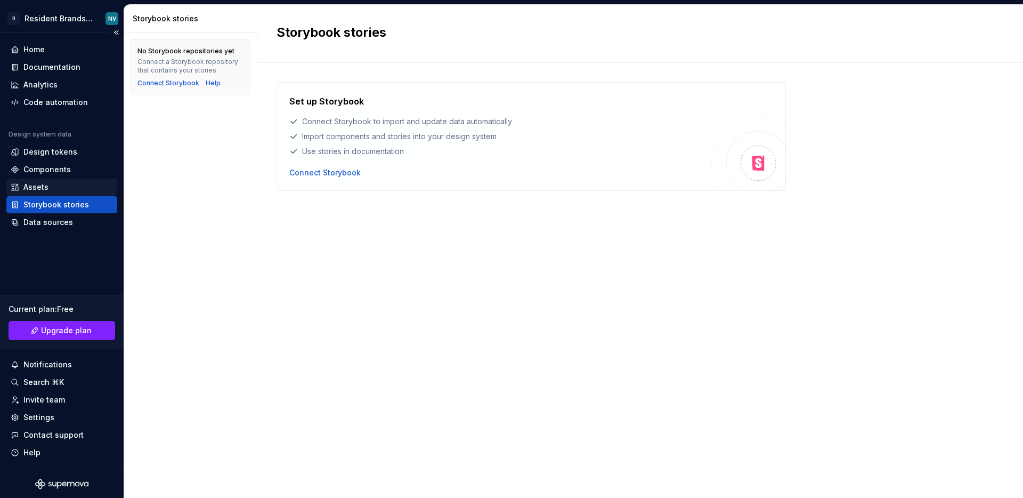
click at [47, 183] on div "Assets" at bounding box center [35, 187] width 25 height 11
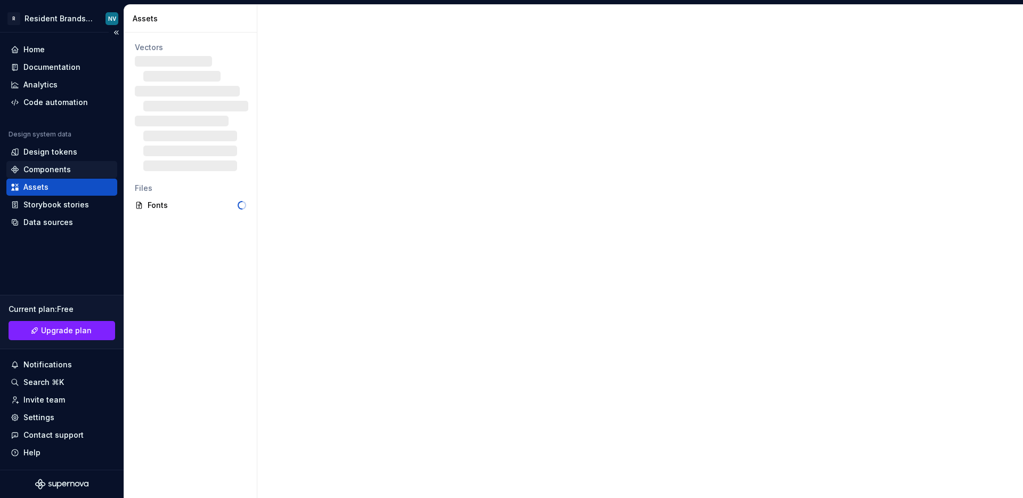
click at [55, 170] on div "Components" at bounding box center [46, 169] width 47 height 11
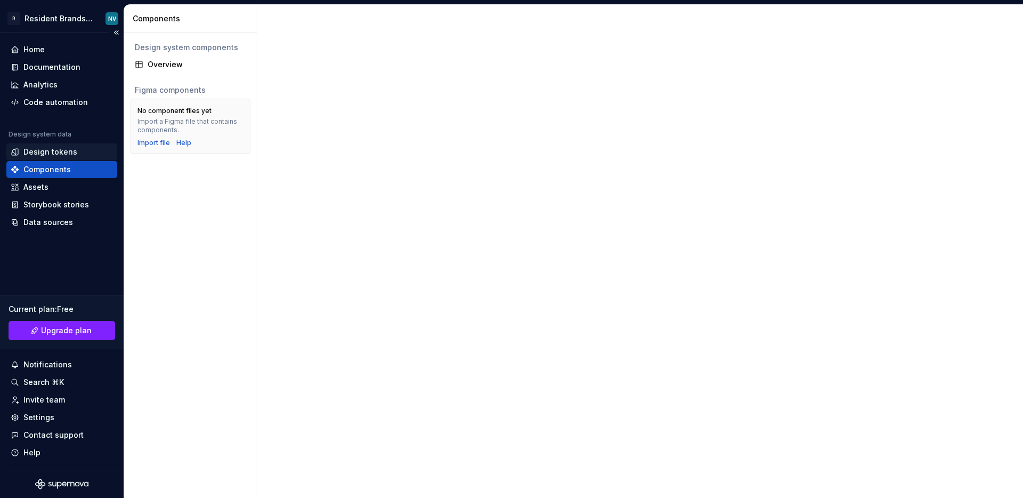
click at [55, 147] on div "Design tokens" at bounding box center [50, 151] width 54 height 11
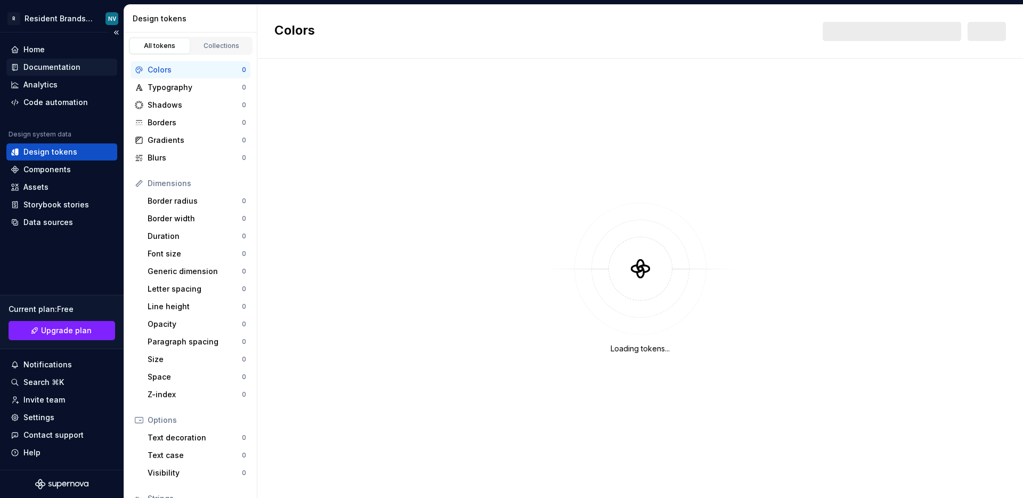
click at [54, 60] on div "Documentation" at bounding box center [61, 67] width 111 height 17
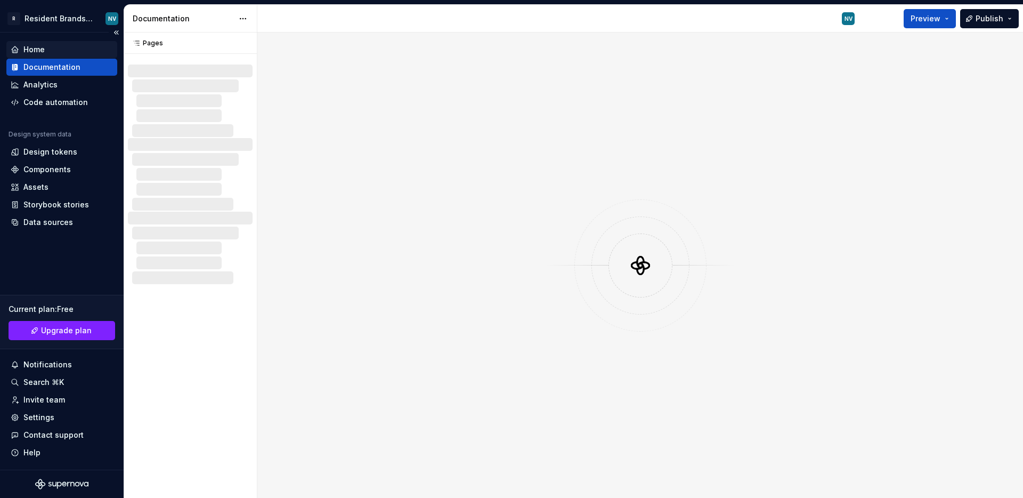
type textarea "*"
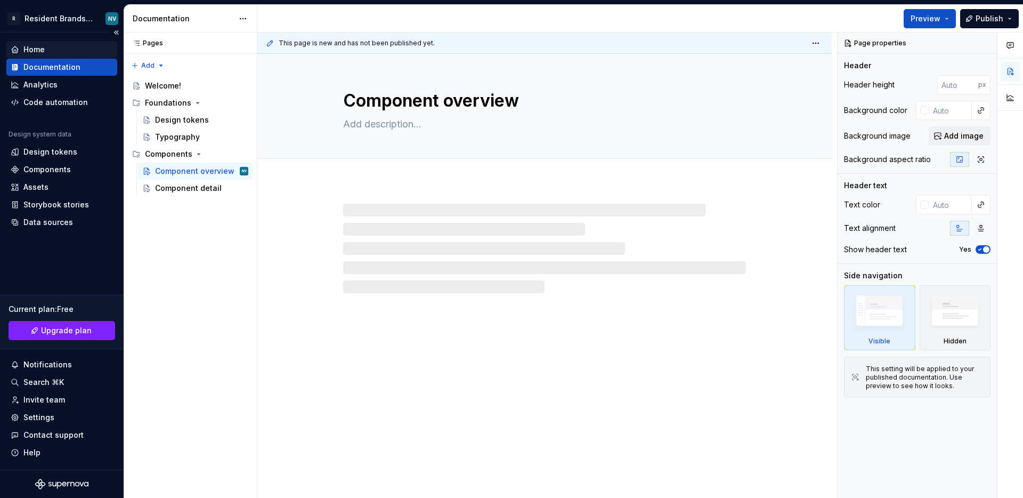
click at [54, 52] on div "Home" at bounding box center [62, 49] width 102 height 11
